Goal: Task Accomplishment & Management: Manage account settings

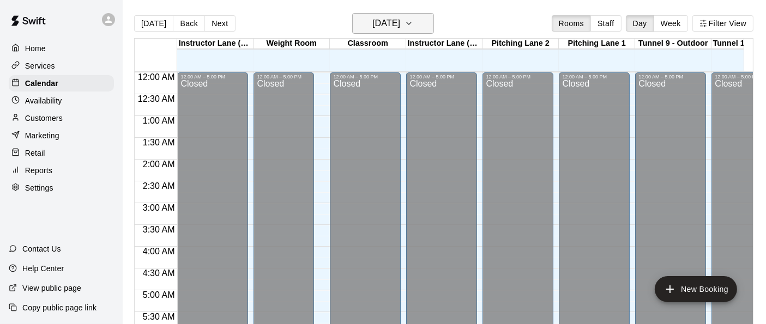
scroll to position [649, 643]
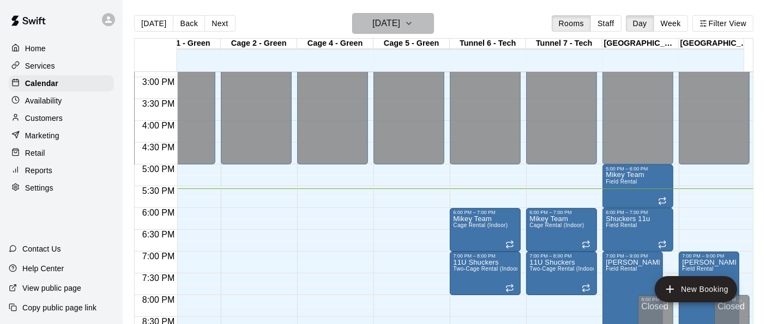
click at [413, 25] on icon "button" at bounding box center [408, 23] width 9 height 13
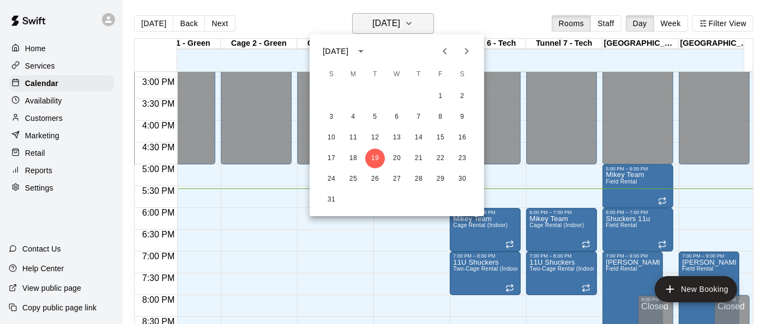
scroll to position [0, 0]
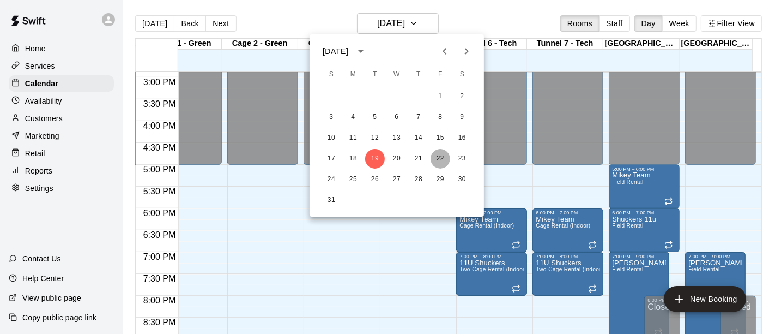
click at [440, 161] on button "22" at bounding box center [441, 159] width 20 height 20
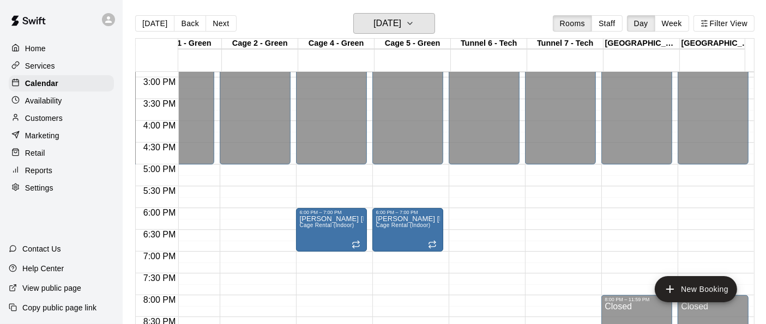
scroll to position [0, 9]
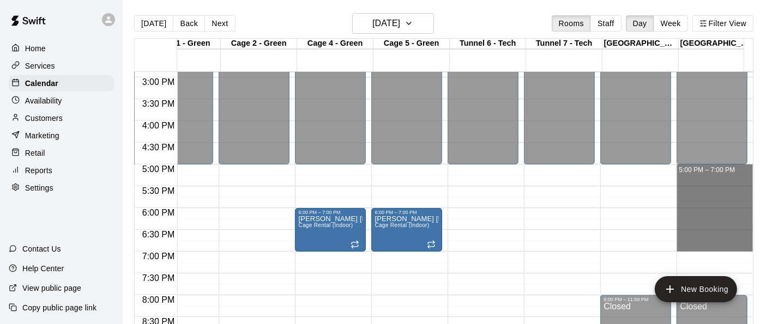
drag, startPoint x: 705, startPoint y: 166, endPoint x: 695, endPoint y: 244, distance: 78.5
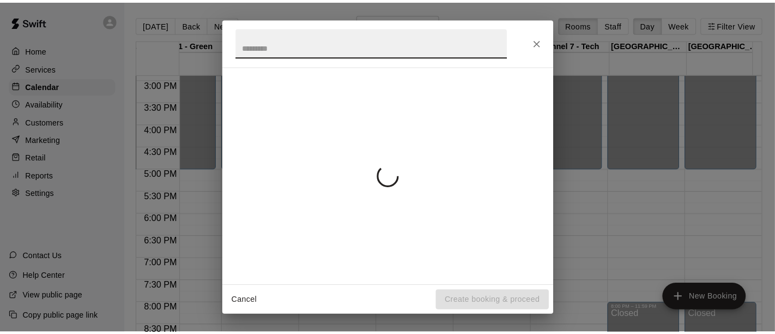
scroll to position [0, 0]
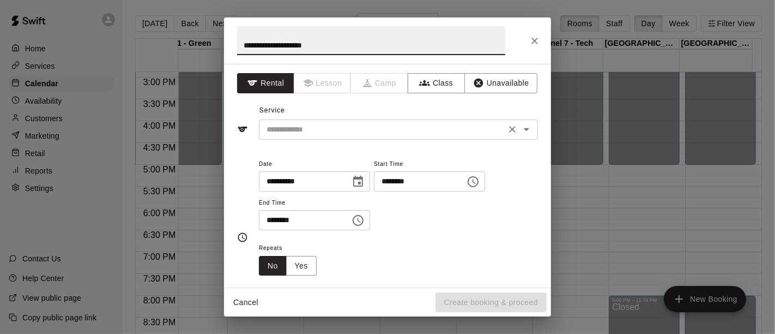
type input "**********"
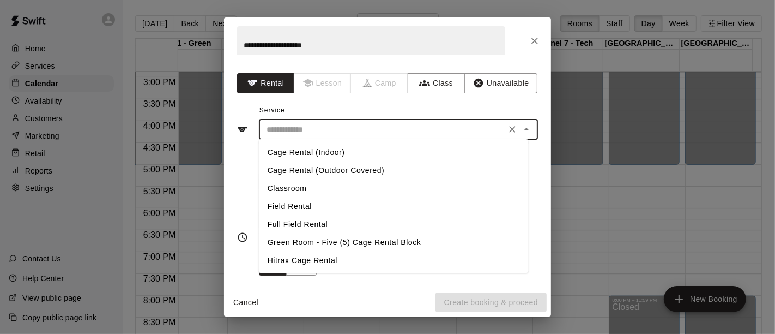
click at [415, 128] on input "text" at bounding box center [382, 130] width 240 height 14
click at [315, 207] on li "Field Rental" at bounding box center [394, 206] width 270 height 18
type input "**********"
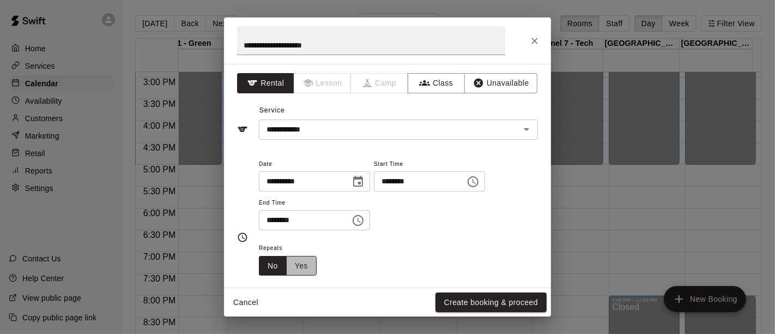
click at [305, 270] on button "Yes" at bounding box center [301, 266] width 31 height 20
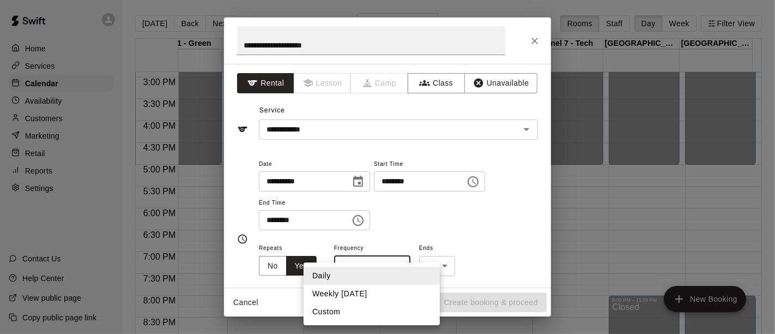
click at [399, 265] on body "Home Services Calendar Availability Customers Marketing Retail Reports Settings…" at bounding box center [387, 175] width 775 height 351
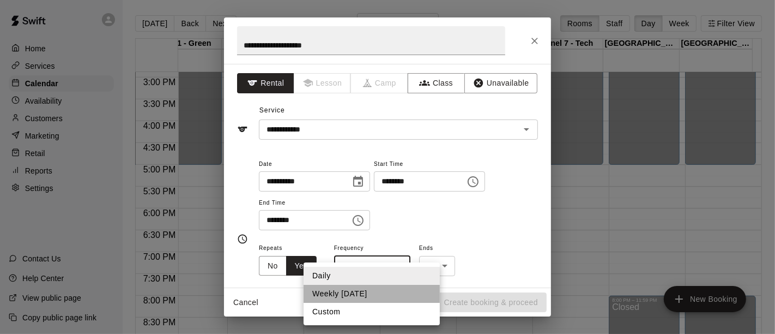
click at [368, 295] on li "Weekly [DATE]" at bounding box center [372, 293] width 136 height 18
type input "******"
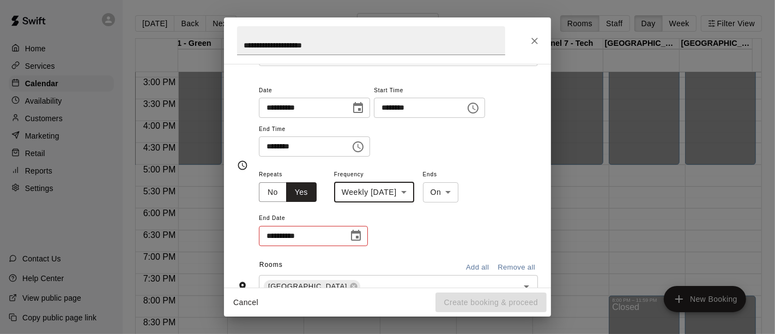
scroll to position [76, 0]
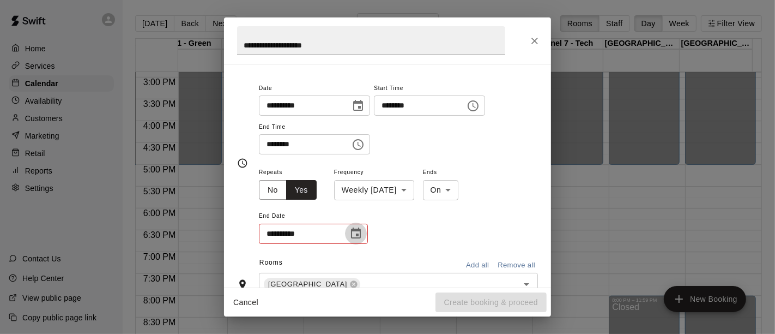
click at [355, 231] on icon "Choose date" at bounding box center [355, 233] width 13 height 13
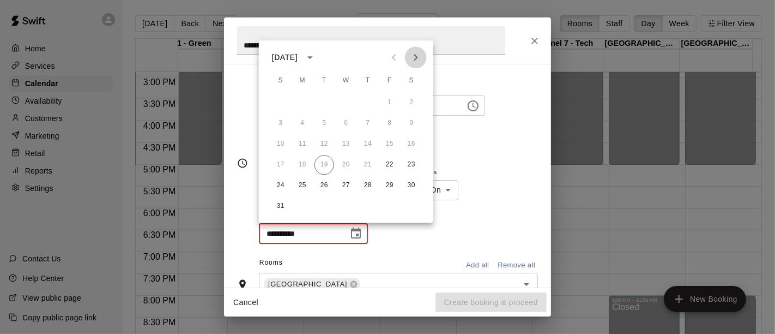
click at [414, 58] on icon "Next month" at bounding box center [415, 57] width 13 height 13
click at [392, 167] on button "26" at bounding box center [390, 165] width 20 height 20
type input "**********"
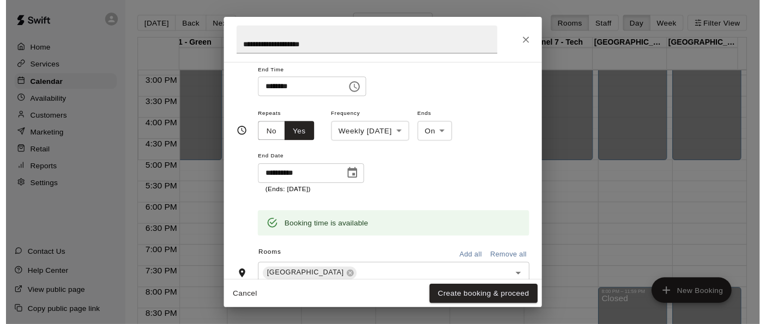
scroll to position [131, 0]
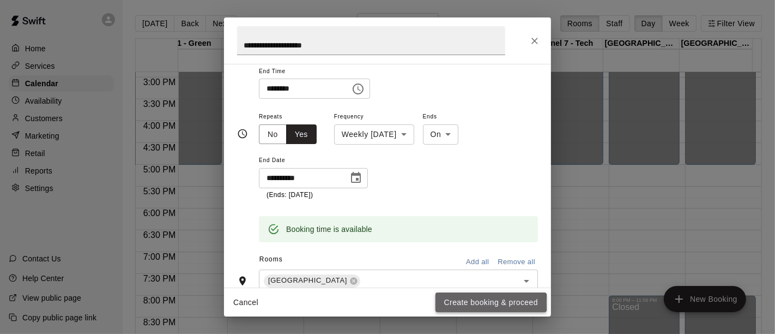
click at [458, 303] on button "Create booking & proceed" at bounding box center [490, 302] width 111 height 20
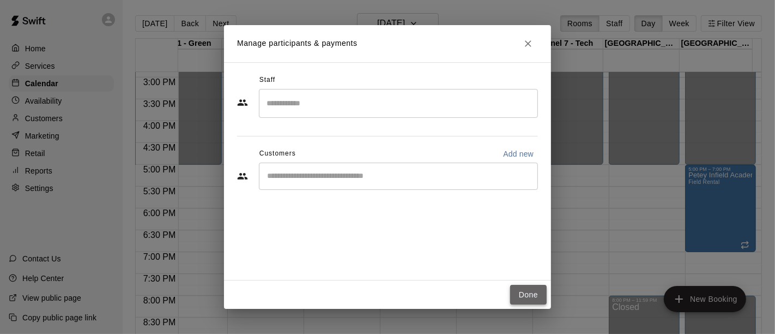
click at [532, 296] on button "Done" at bounding box center [528, 294] width 37 height 20
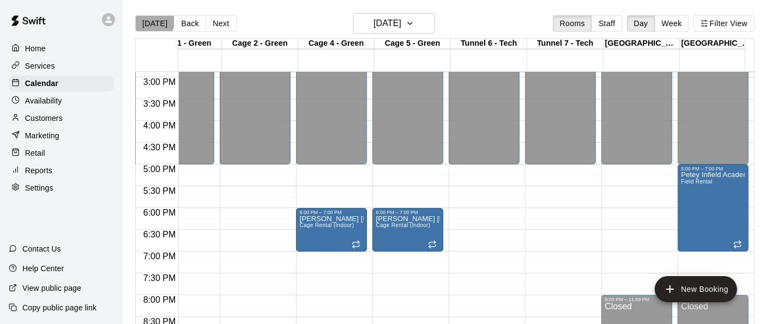
click at [149, 19] on button "[DATE]" at bounding box center [154, 23] width 39 height 16
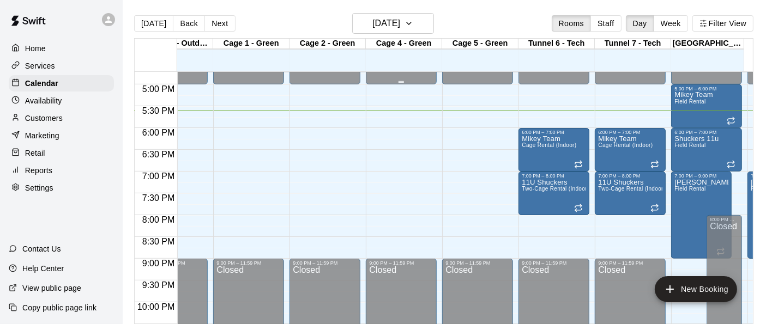
scroll to position [0, 577]
